Goal: Information Seeking & Learning: Learn about a topic

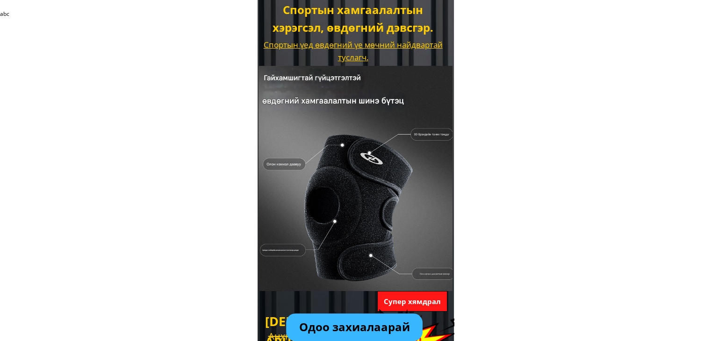
drag, startPoint x: 405, startPoint y: 100, endPoint x: 271, endPoint y: 78, distance: 135.8
click at [279, 81] on div at bounding box center [355, 178] width 194 height 225
click at [266, 77] on div at bounding box center [355, 178] width 194 height 225
drag, startPoint x: 263, startPoint y: 73, endPoint x: 335, endPoint y: 102, distance: 78.0
click at [335, 102] on div at bounding box center [355, 178] width 194 height 225
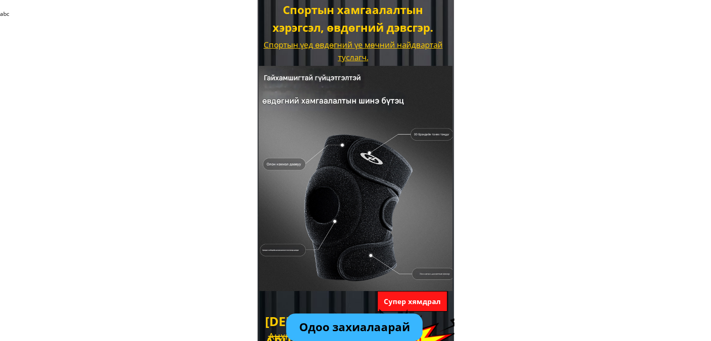
click at [335, 102] on div at bounding box center [355, 178] width 194 height 225
drag, startPoint x: 329, startPoint y: 98, endPoint x: 286, endPoint y: 74, distance: 49.1
click at [286, 74] on div at bounding box center [355, 178] width 194 height 225
drag, startPoint x: 265, startPoint y: 75, endPoint x: 357, endPoint y: 116, distance: 100.8
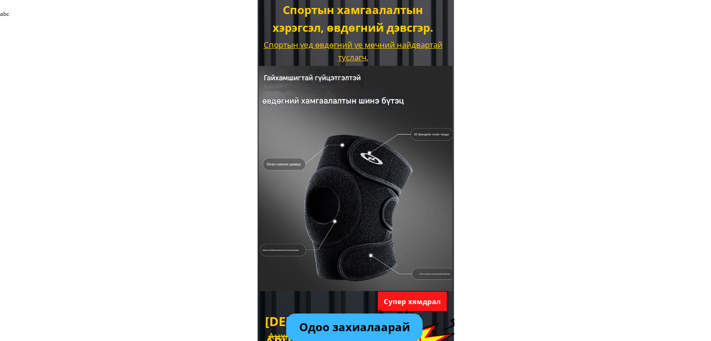
click at [357, 116] on div at bounding box center [355, 178] width 194 height 225
drag, startPoint x: 389, startPoint y: 102, endPoint x: 262, endPoint y: 84, distance: 128.3
click at [262, 84] on div at bounding box center [355, 178] width 194 height 225
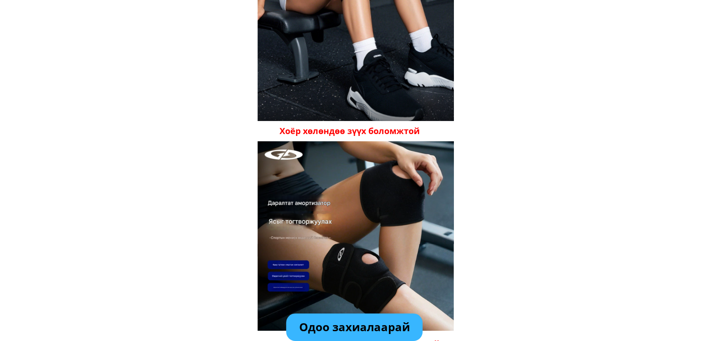
scroll to position [794, 0]
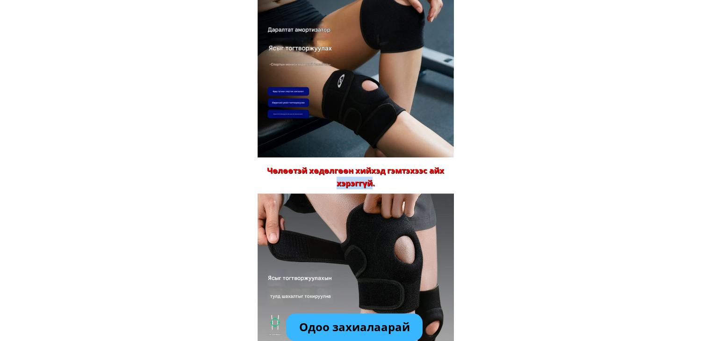
drag, startPoint x: 370, startPoint y: 186, endPoint x: 330, endPoint y: 181, distance: 40.5
click at [330, 181] on div "Чөлөөтэй хөдөлгөөн хийхэд гэмтэхээс айх хэрэггүй." at bounding box center [355, 176] width 196 height 25
click at [391, 182] on div "Чөлөөтэй хөдөлгөөн хийхэд гэмтэхээс айх хэрэггүй." at bounding box center [355, 176] width 196 height 25
drag, startPoint x: 384, startPoint y: 183, endPoint x: 262, endPoint y: 163, distance: 123.1
click at [262, 163] on div "Чөлөөтэй хөдөлгөөн хийхэд гэмтэхээс айх хэрэггүй. Хоёр хөлөндөө зүүх боломжтой" at bounding box center [355, 168] width 196 height 440
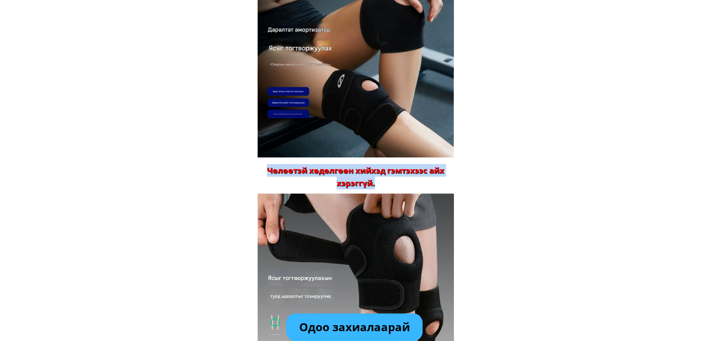
copy div "Чөлөөтэй хөдөлгөөн хийхэд гэмтэхээс айх хэрэггүй."
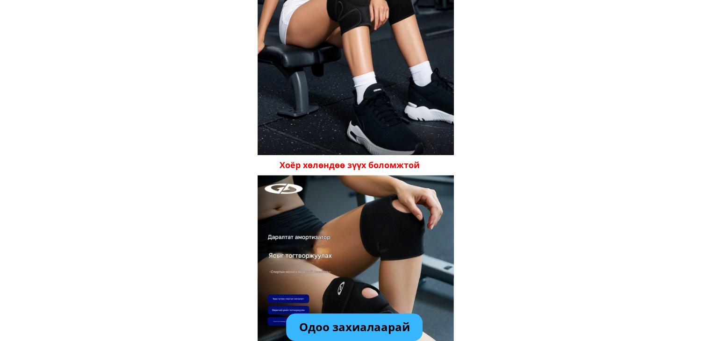
scroll to position [607, 0]
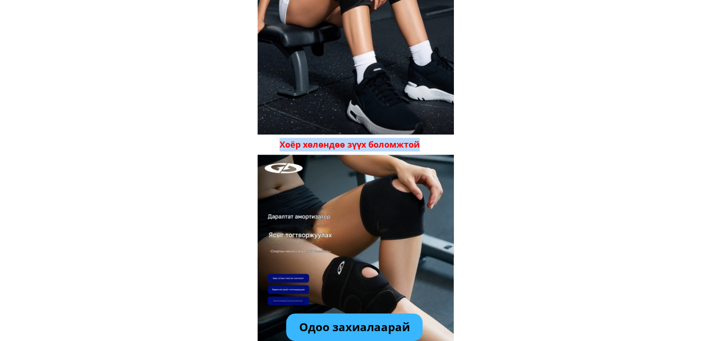
drag, startPoint x: 428, startPoint y: 142, endPoint x: 271, endPoint y: 143, distance: 156.5
copy div "Чөлөөтэй хөдөлгөөн хийхэд гэмтэхээс айх хэрэггүй. Хоёр хөлөндөө зүүх боломжтой"
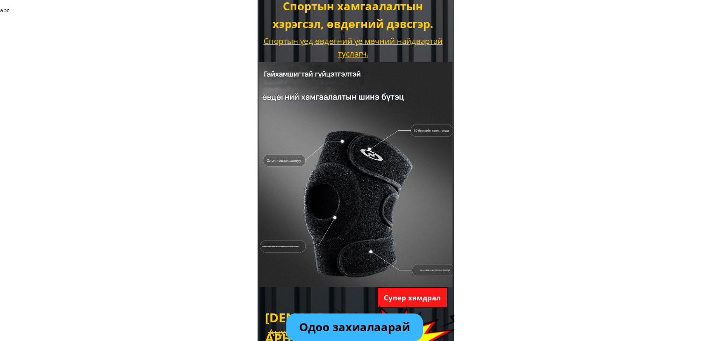
scroll to position [0, 0]
